Goal: Navigation & Orientation: Find specific page/section

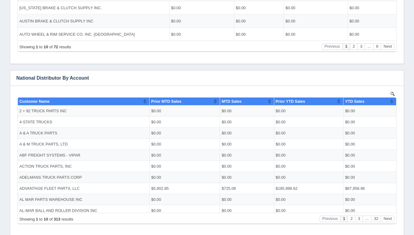
scroll to position [259, 0]
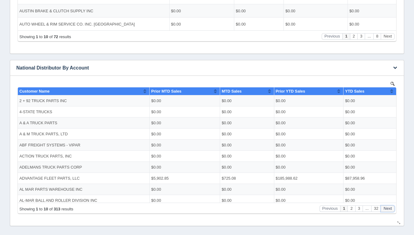
click at [386, 209] on button "Next" at bounding box center [388, 208] width 14 height 6
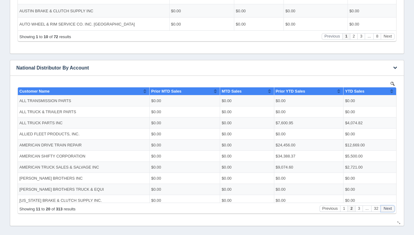
click at [386, 209] on button "Next" at bounding box center [388, 208] width 14 height 6
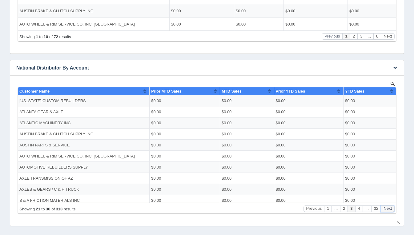
click at [386, 209] on button "Next" at bounding box center [388, 208] width 14 height 6
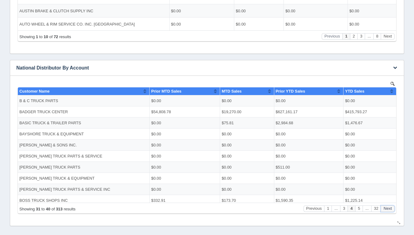
click at [386, 209] on button "Next" at bounding box center [388, 208] width 14 height 6
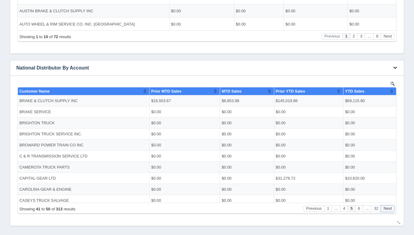
click at [386, 209] on button "Next" at bounding box center [388, 208] width 14 height 6
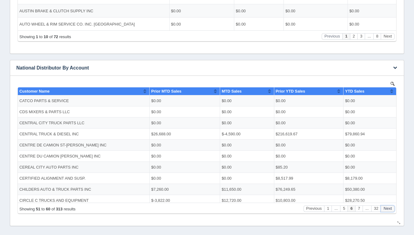
click at [386, 209] on button "Next" at bounding box center [388, 208] width 14 height 6
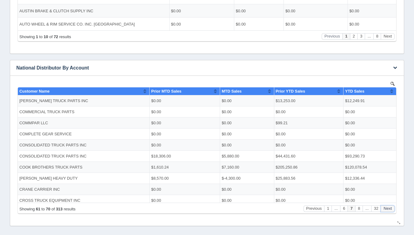
click at [386, 209] on button "Next" at bounding box center [388, 208] width 14 height 6
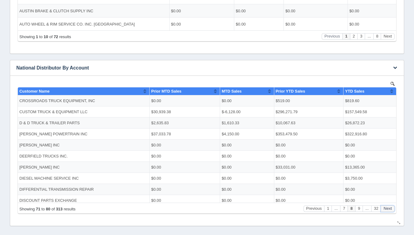
click at [386, 209] on button "Next" at bounding box center [388, 208] width 14 height 6
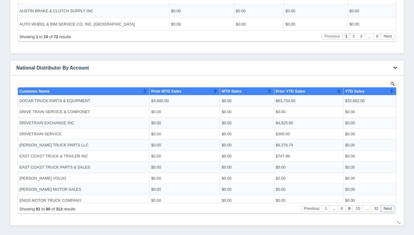
click at [386, 209] on button "Next" at bounding box center [388, 208] width 14 height 6
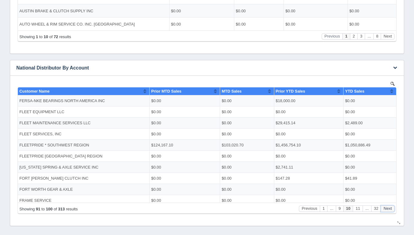
click at [386, 209] on button "Next" at bounding box center [388, 208] width 14 height 6
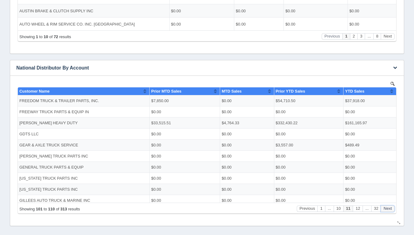
click at [386, 209] on button "Next" at bounding box center [388, 208] width 14 height 6
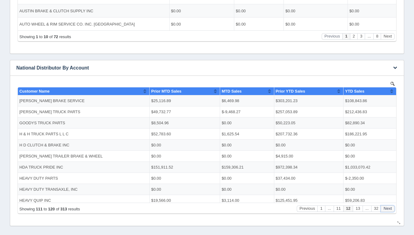
click at [386, 209] on button "Next" at bounding box center [388, 208] width 14 height 6
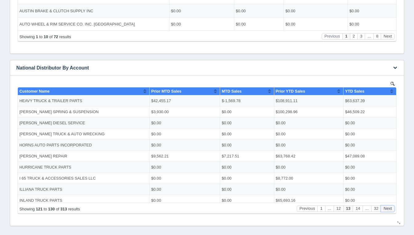
click at [386, 209] on button "Next" at bounding box center [388, 208] width 14 height 6
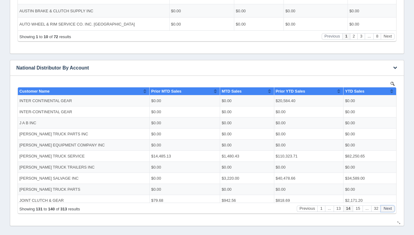
click at [386, 209] on button "Next" at bounding box center [388, 208] width 14 height 6
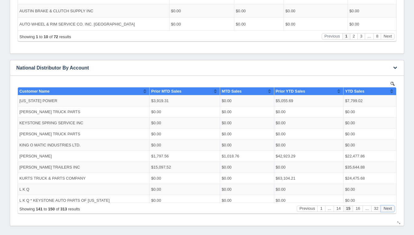
click at [386, 209] on button "Next" at bounding box center [388, 208] width 14 height 6
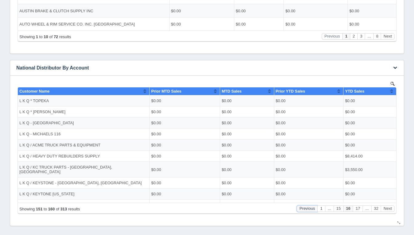
click at [312, 211] on button "Previous" at bounding box center [307, 208] width 21 height 6
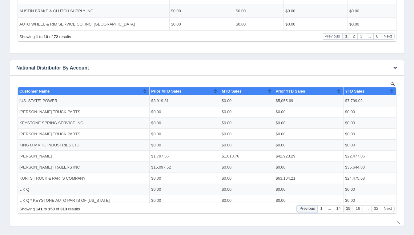
click at [312, 211] on button "Previous" at bounding box center [307, 208] width 21 height 6
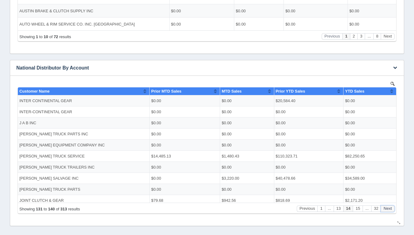
click at [390, 210] on button "Next" at bounding box center [388, 208] width 14 height 6
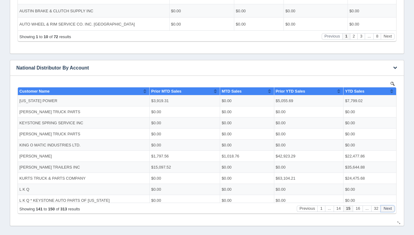
click at [390, 210] on button "Next" at bounding box center [388, 208] width 14 height 6
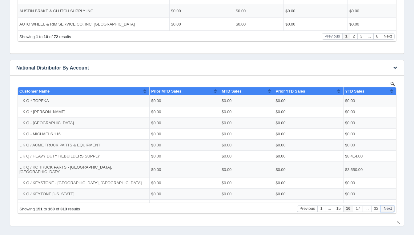
click at [390, 210] on button "Next" at bounding box center [388, 208] width 14 height 6
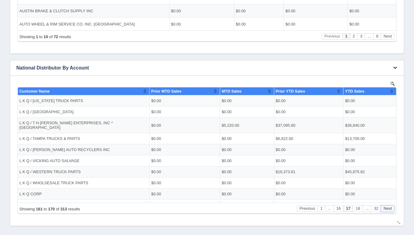
click at [390, 210] on button "Next" at bounding box center [388, 208] width 14 height 6
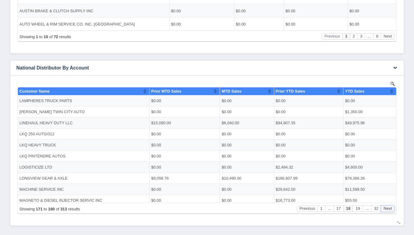
click at [390, 210] on button "Next" at bounding box center [388, 208] width 14 height 6
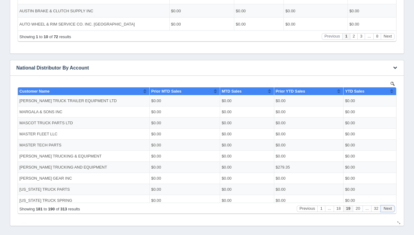
click at [390, 210] on button "Next" at bounding box center [388, 208] width 14 height 6
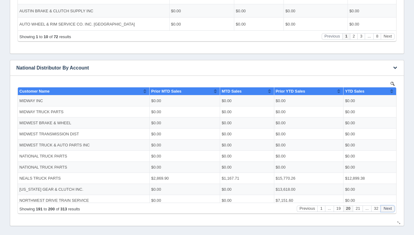
click at [390, 210] on button "Next" at bounding box center [388, 208] width 14 height 6
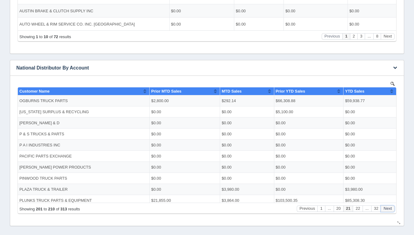
click at [390, 210] on button "Next" at bounding box center [388, 208] width 14 height 6
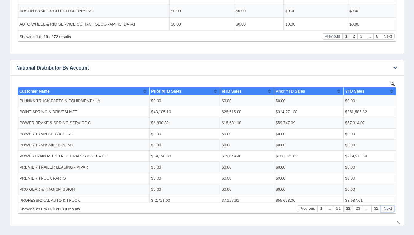
click at [390, 210] on button "Next" at bounding box center [388, 208] width 14 height 6
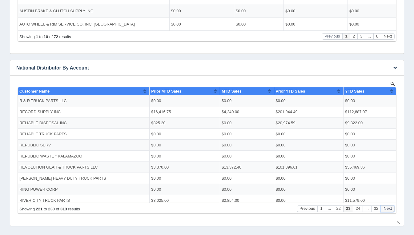
click at [390, 210] on button "Next" at bounding box center [388, 208] width 14 height 6
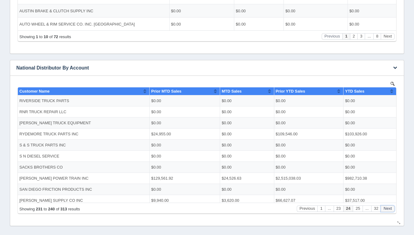
click at [390, 210] on button "Next" at bounding box center [388, 208] width 14 height 6
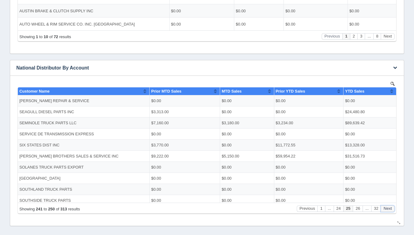
click at [390, 210] on button "Next" at bounding box center [388, 208] width 14 height 6
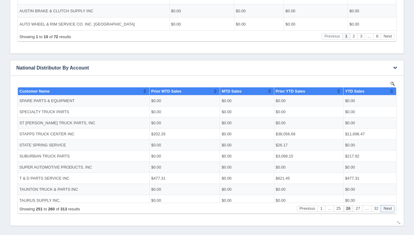
click at [390, 210] on button "Next" at bounding box center [388, 208] width 14 height 6
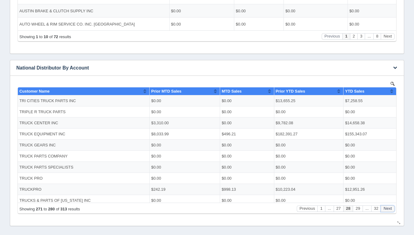
click at [390, 210] on button "Next" at bounding box center [388, 208] width 14 height 6
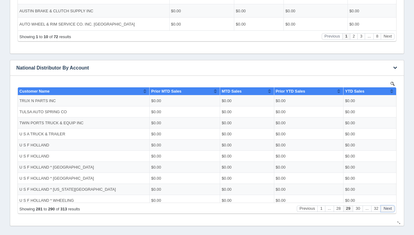
click at [390, 210] on button "Next" at bounding box center [388, 208] width 14 height 6
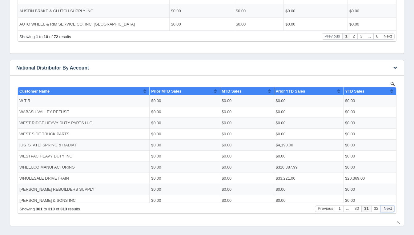
click at [390, 210] on button "Next" at bounding box center [388, 208] width 14 height 6
